Goal: Task Accomplishment & Management: Use online tool/utility

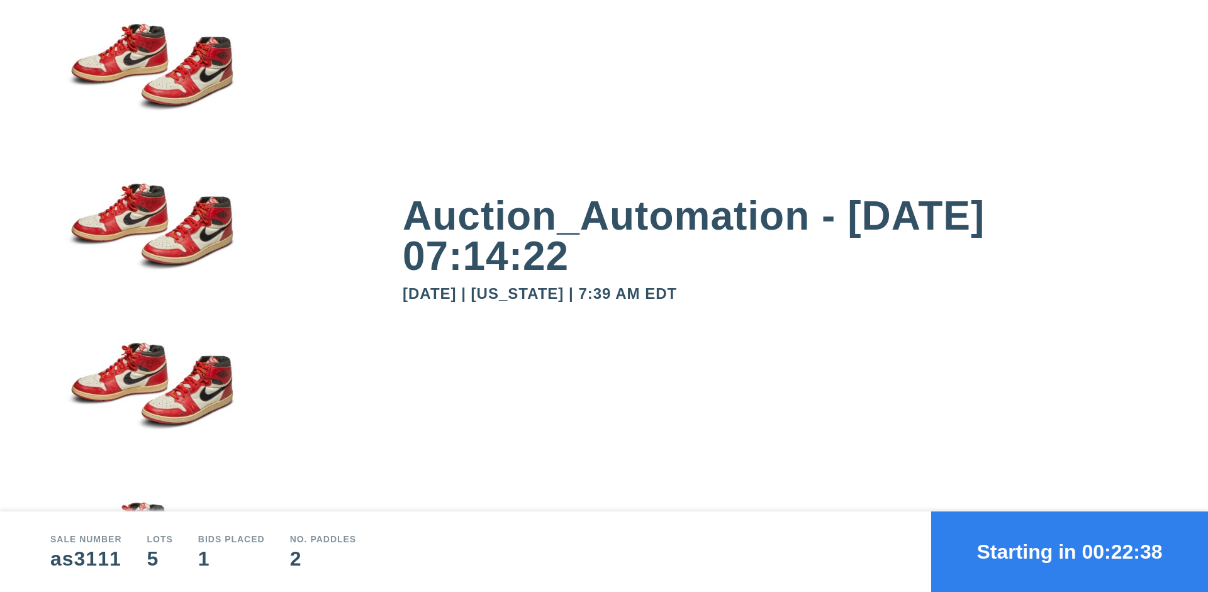
click at [1069, 552] on button "Starting in 00:22:38" at bounding box center [1069, 551] width 277 height 81
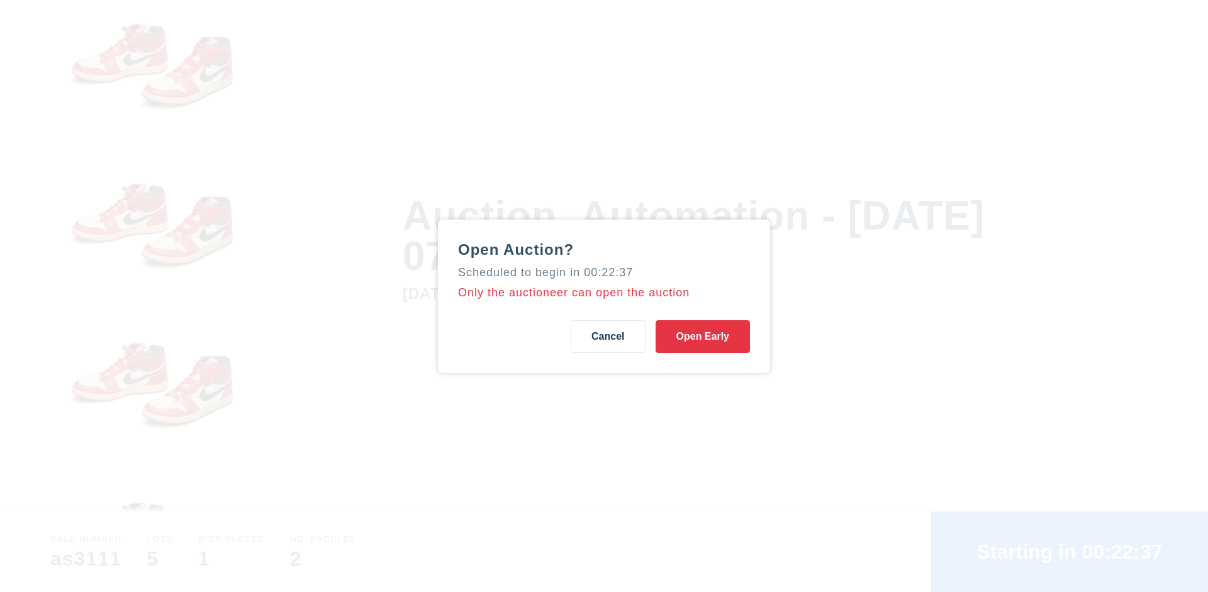
click at [702, 336] on button "Open Early" at bounding box center [702, 336] width 94 height 33
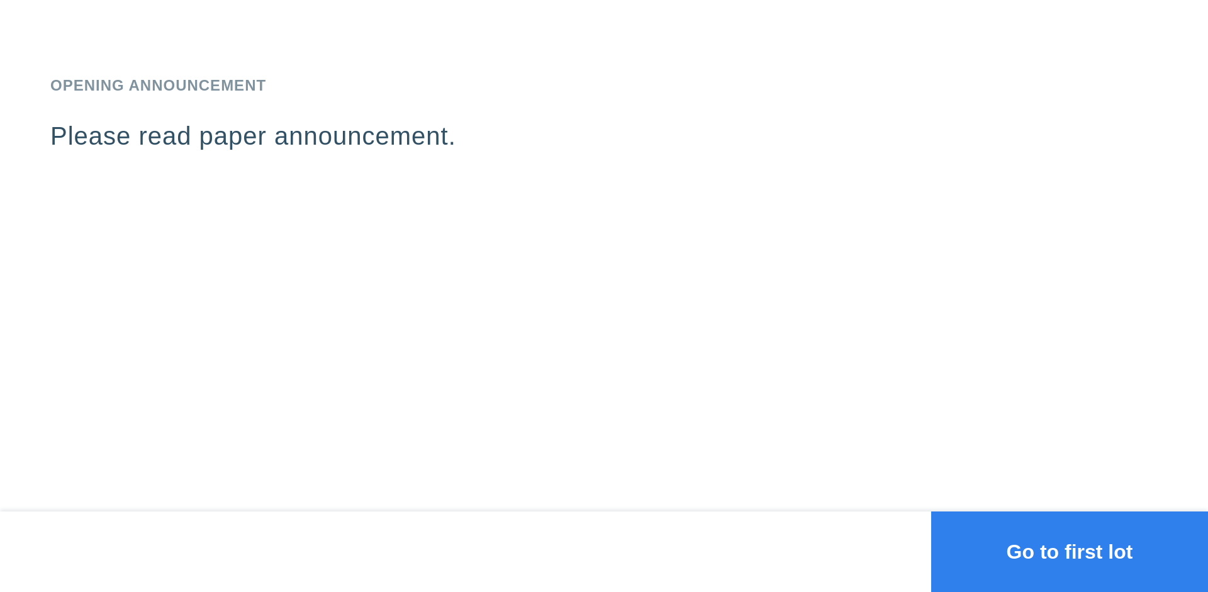
click at [1069, 552] on button "Go to first lot" at bounding box center [1069, 551] width 277 height 81
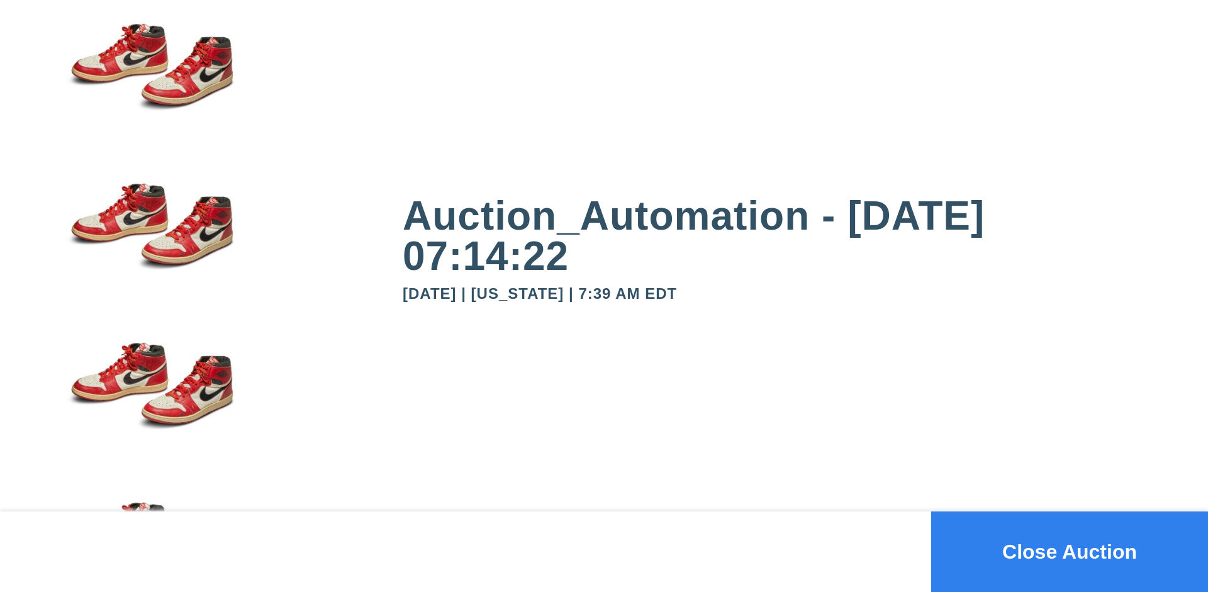
click at [1069, 552] on button "Close Auction" at bounding box center [1069, 551] width 277 height 81
